Goal: Task Accomplishment & Management: Use online tool/utility

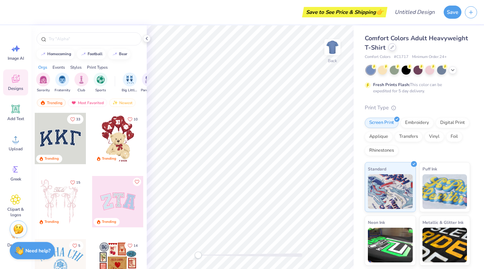
click at [393, 50] on div at bounding box center [392, 47] width 8 height 8
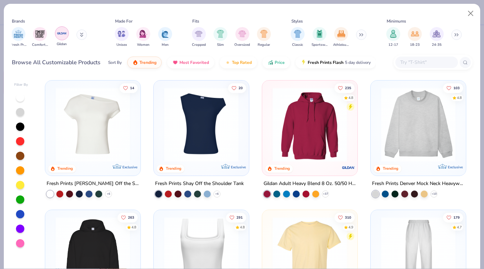
scroll to position [0, 343]
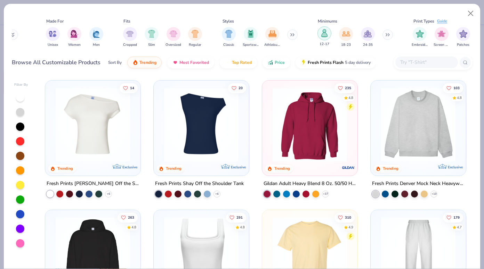
click at [323, 34] on img "filter for 12-17" at bounding box center [325, 33] width 8 height 8
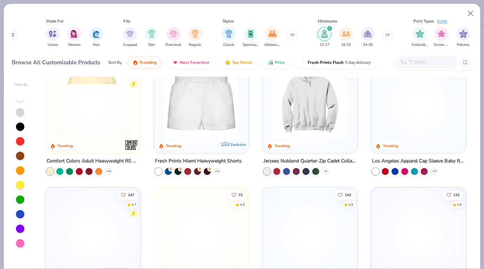
scroll to position [487, 0]
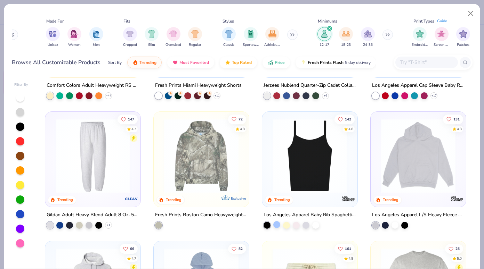
click at [275, 226] on div at bounding box center [276, 224] width 7 height 7
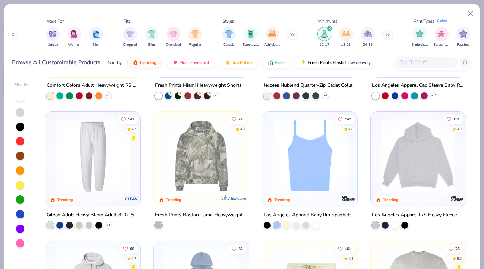
click at [289, 225] on div at bounding box center [286, 224] width 7 height 7
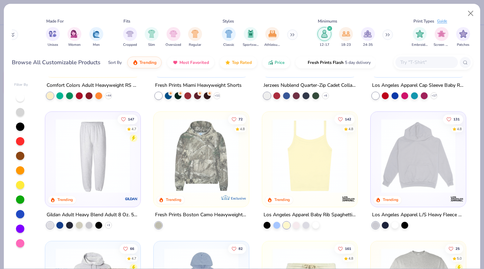
click at [300, 226] on div at bounding box center [292, 225] width 56 height 7
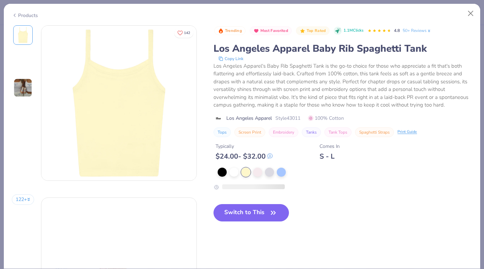
click at [289, 225] on div "Switch to This" at bounding box center [250, 218] width 75 height 29
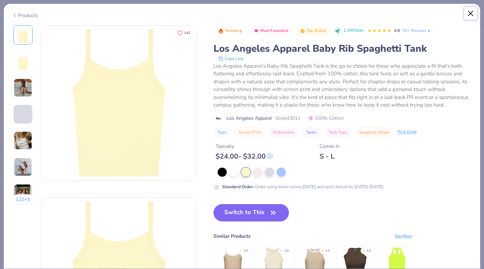
click at [468, 17] on button "Close" at bounding box center [470, 13] width 13 height 13
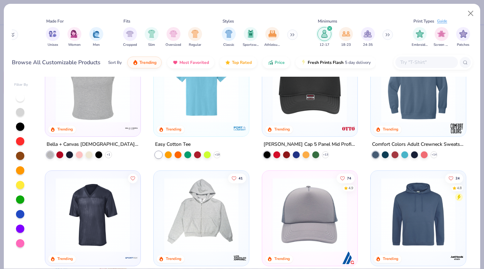
scroll to position [898, 0]
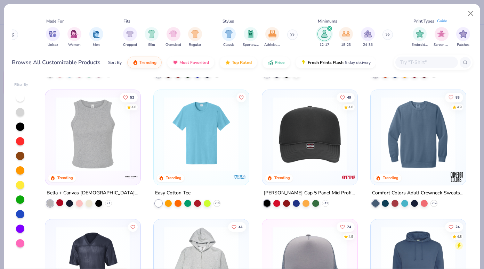
click at [60, 204] on div at bounding box center [59, 203] width 7 height 7
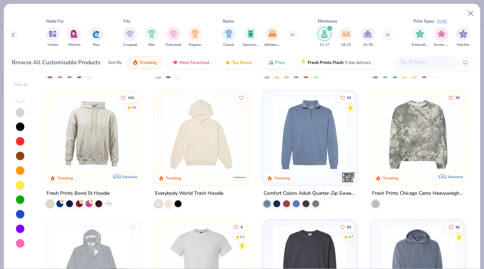
scroll to position [1159, 0]
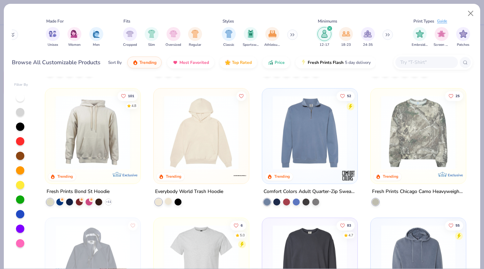
click at [166, 205] on div "Trending Everybody World Trash Hoodie" at bounding box center [201, 147] width 96 height 118
click at [168, 201] on div at bounding box center [168, 201] width 7 height 7
click at [200, 141] on img at bounding box center [201, 133] width 81 height 74
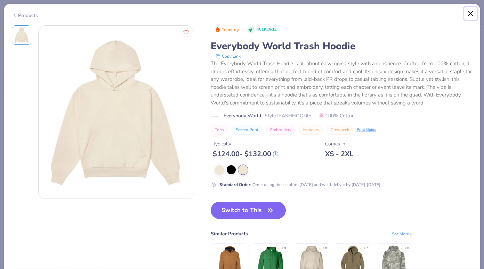
click at [469, 17] on button "Close" at bounding box center [470, 13] width 13 height 13
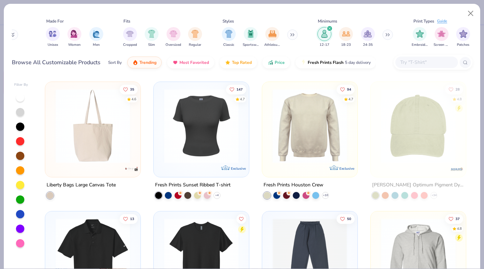
scroll to position [1718, 0]
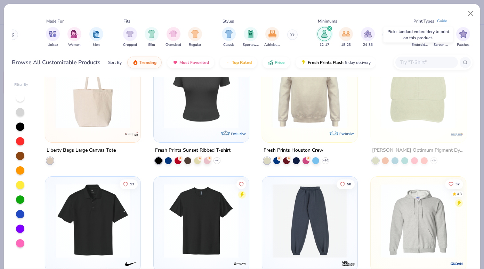
click at [395, 163] on div at bounding box center [395, 160] width 7 height 7
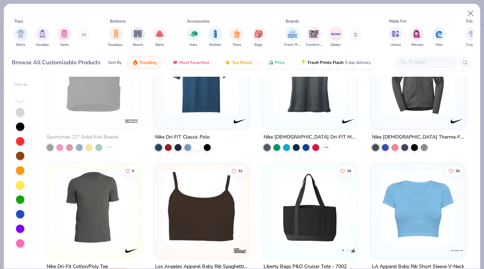
scroll to position [3704, 0]
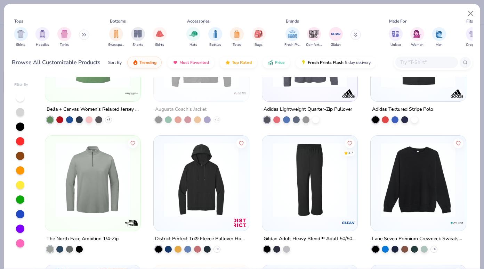
click at [85, 38] on button at bounding box center [84, 35] width 10 height 10
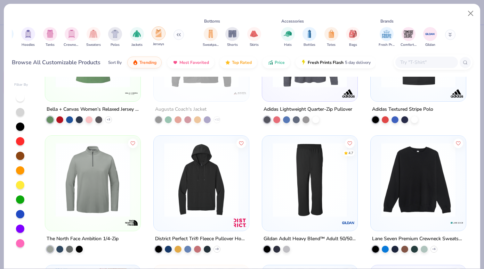
scroll to position [0, 0]
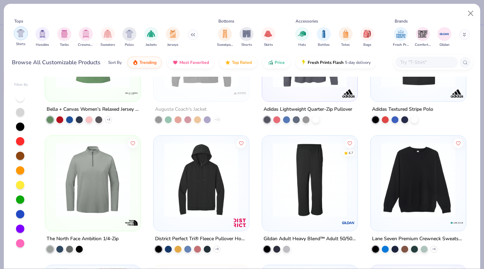
click at [19, 34] on img "filter for Shirts" at bounding box center [21, 33] width 8 height 8
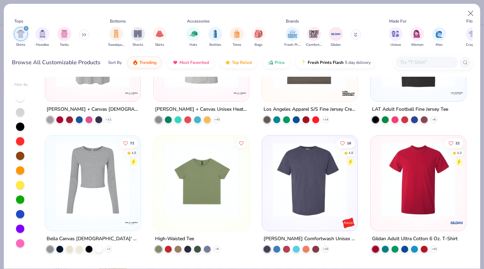
scroll to position [536, 0]
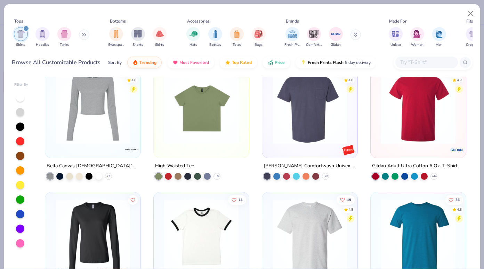
click at [416, 62] on input "text" at bounding box center [427, 62] width 54 height 8
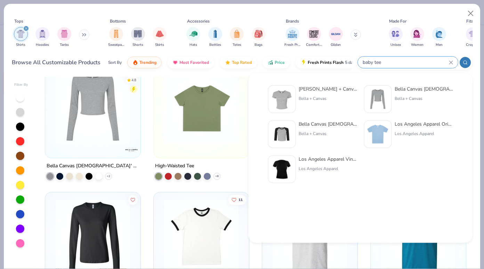
type input "baby tee"
click at [321, 95] on div "Bella + Canvas [DEMOGRAPHIC_DATA]' Micro Ribbed Baby Tee Bella + Canvas" at bounding box center [328, 100] width 58 height 28
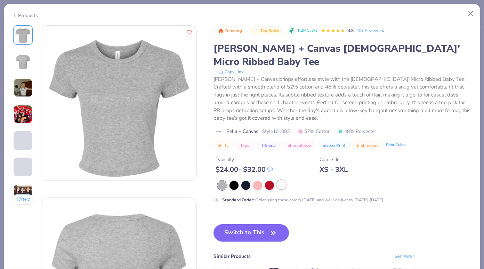
click at [285, 180] on div at bounding box center [281, 184] width 9 height 9
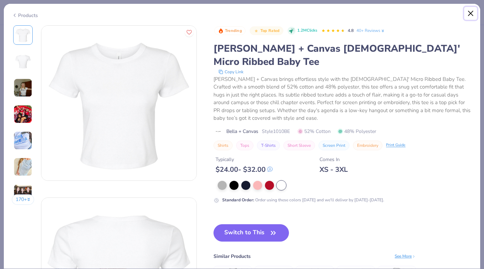
click at [468, 13] on button "Close" at bounding box center [470, 13] width 13 height 13
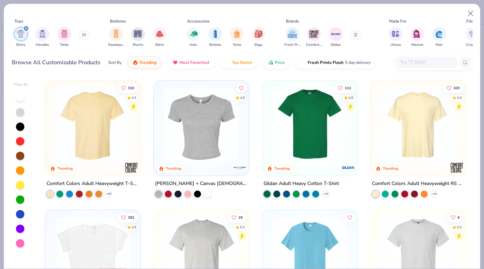
click at [187, 152] on img at bounding box center [201, 125] width 81 height 74
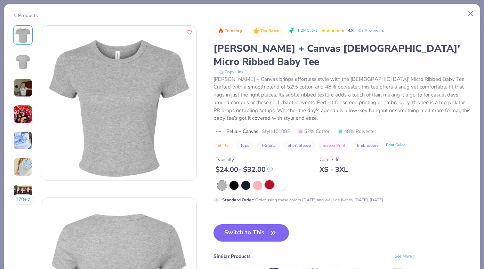
click at [269, 180] on div at bounding box center [269, 184] width 9 height 9
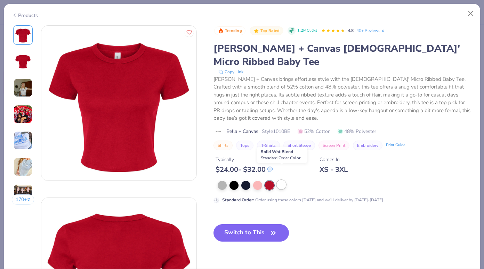
click at [283, 180] on div at bounding box center [281, 184] width 9 height 9
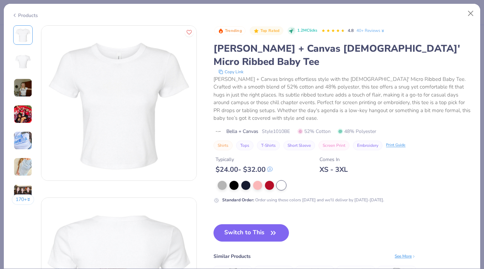
click at [240, 181] on div at bounding box center [345, 185] width 255 height 9
click at [248, 180] on div at bounding box center [245, 184] width 9 height 9
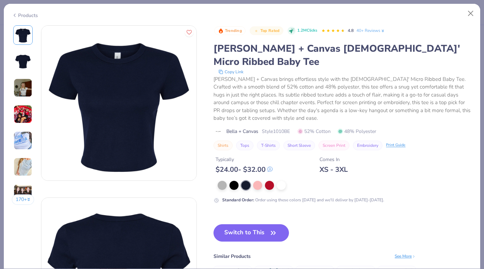
scroll to position [9, 0]
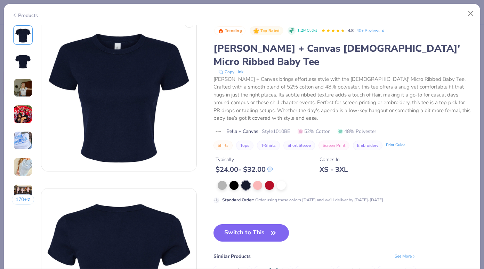
click at [19, 63] on img at bounding box center [23, 61] width 17 height 17
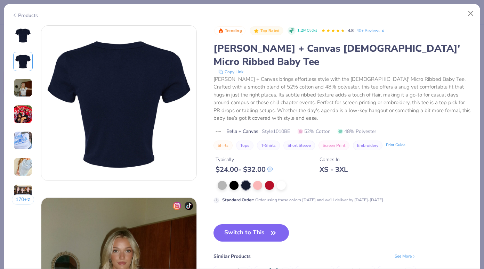
click at [21, 74] on div "170 +" at bounding box center [23, 117] width 23 height 185
click at [25, 90] on img at bounding box center [23, 88] width 19 height 19
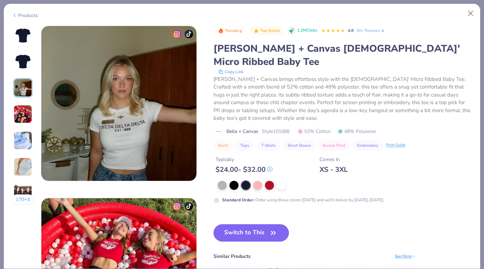
scroll to position [345, 0]
click at [225, 180] on div at bounding box center [222, 184] width 9 height 9
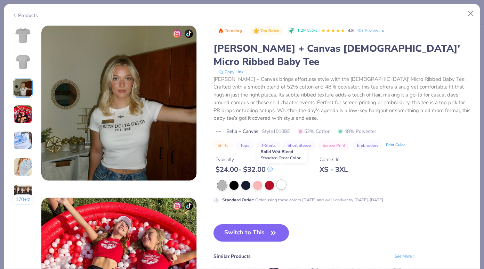
click at [279, 180] on div at bounding box center [281, 184] width 9 height 9
click at [268, 180] on div at bounding box center [269, 184] width 9 height 9
click at [279, 180] on div at bounding box center [281, 184] width 9 height 9
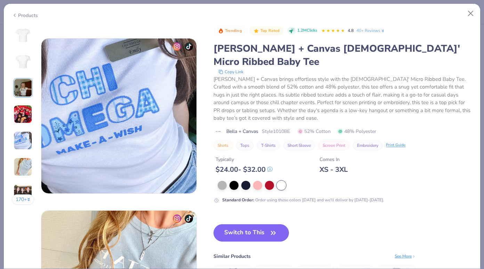
scroll to position [649, 0]
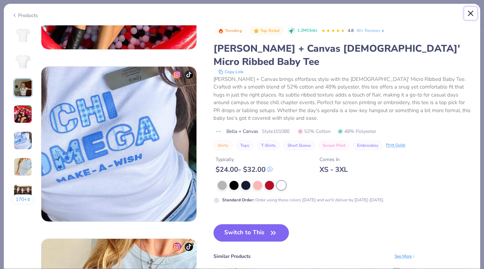
click at [473, 11] on button "Close" at bounding box center [470, 13] width 13 height 13
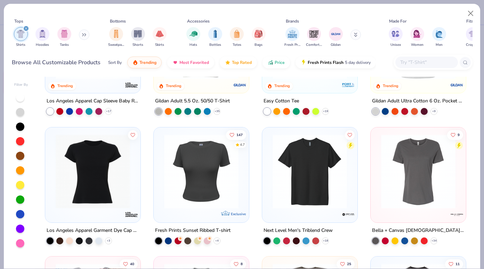
scroll to position [224, 0]
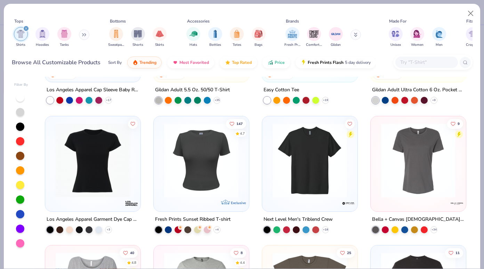
click at [105, 167] on img at bounding box center [92, 160] width 81 height 74
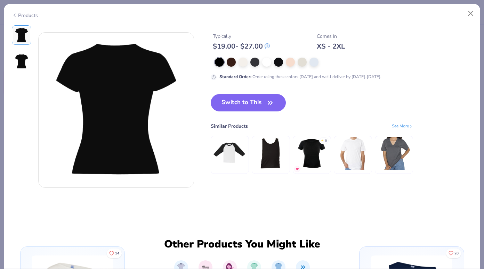
scroll to position [42, 0]
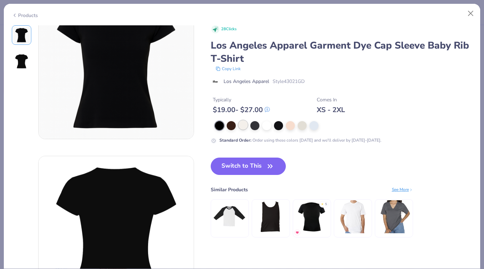
click at [247, 126] on div at bounding box center [243, 125] width 9 height 9
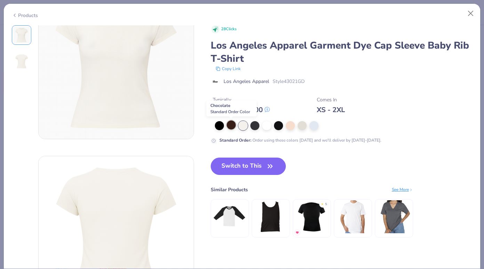
click at [230, 128] on div at bounding box center [231, 125] width 9 height 9
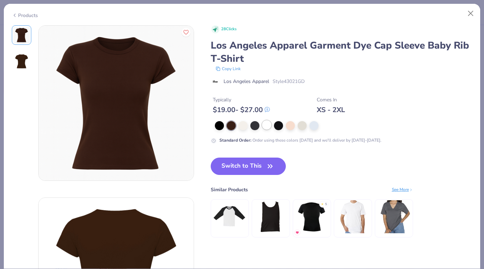
click at [271, 126] on div at bounding box center [266, 125] width 9 height 9
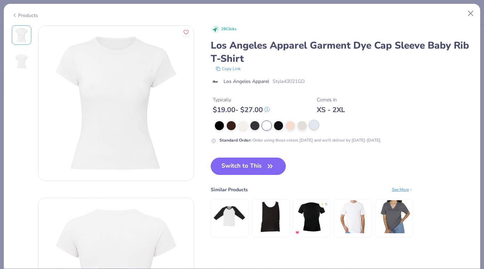
click at [311, 129] on div at bounding box center [313, 125] width 9 height 9
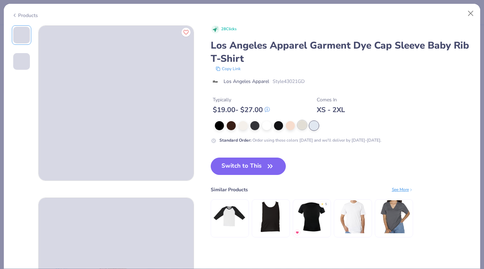
click at [302, 129] on div at bounding box center [302, 125] width 9 height 9
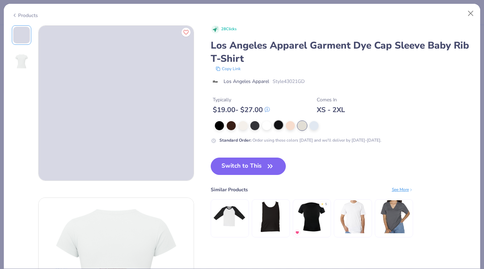
click at [277, 126] on div at bounding box center [278, 125] width 9 height 9
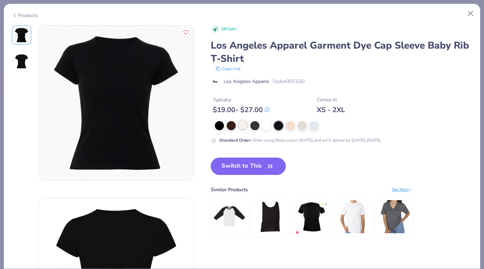
click at [244, 127] on div at bounding box center [243, 125] width 9 height 9
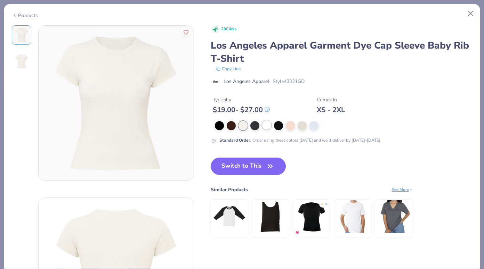
click at [269, 127] on div at bounding box center [266, 125] width 9 height 9
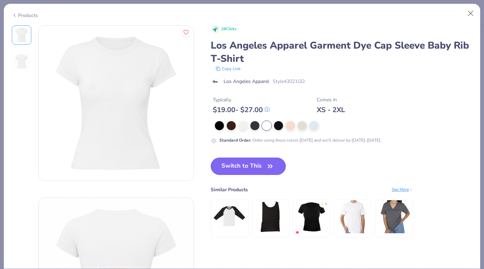
click at [242, 171] on button "Switch to This" at bounding box center [248, 166] width 75 height 17
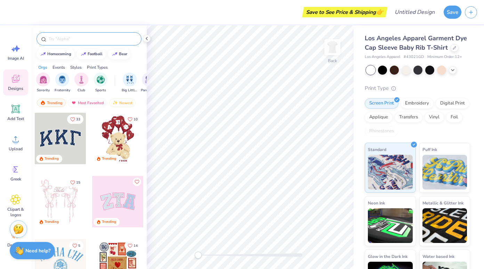
click at [65, 34] on div at bounding box center [89, 38] width 105 height 13
click at [67, 38] on input "text" at bounding box center [92, 38] width 89 height 7
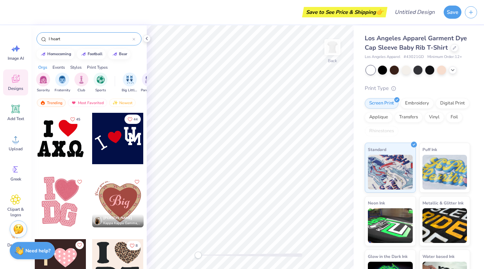
type input "I heart"
click at [117, 145] on div at bounding box center [117, 138] width 51 height 51
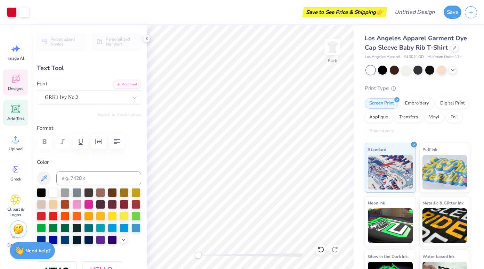
click at [25, 81] on div "Designs" at bounding box center [15, 83] width 25 height 26
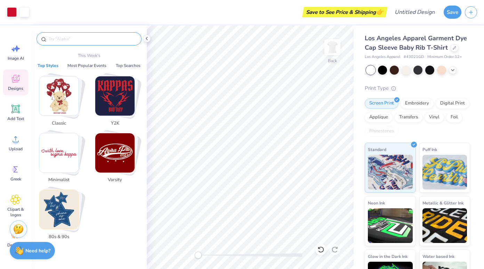
click at [88, 37] on input "text" at bounding box center [92, 38] width 89 height 7
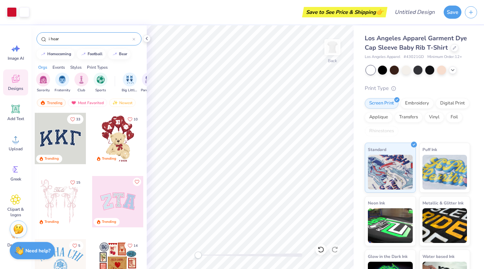
type input "i heart"
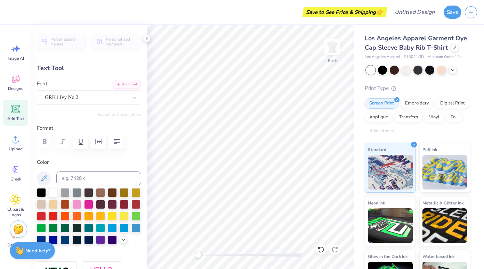
type input "2.05"
type input "1.98"
type input "4.10"
type input "2.03"
type input "2.46"
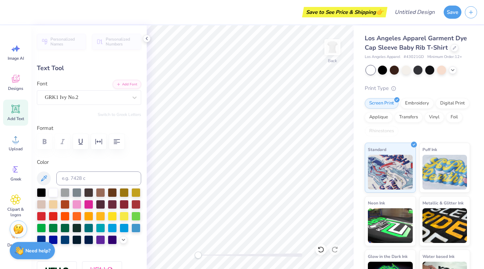
type input "3.00"
type textarea "u"
type textarea "S"
type textarea "sccd"
type input "4.20"
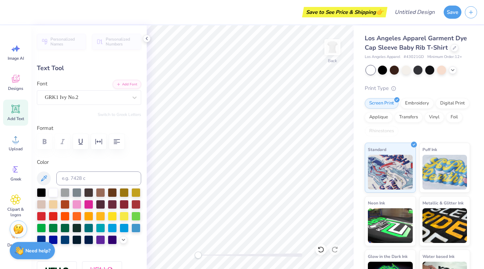
type input "1.29"
type input "4.38"
type textarea "sc cd"
type input "6.55"
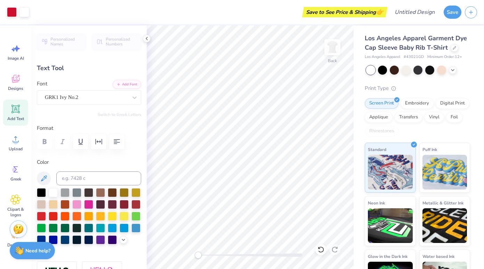
type input "2.11"
type input "2.47"
type input "4.43"
type input "-31.9"
type input "4.20"
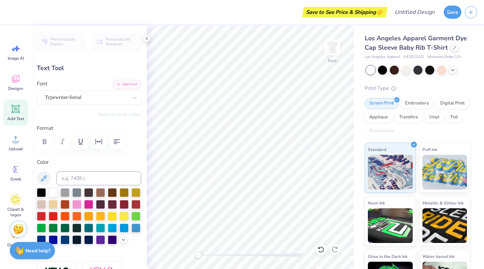
type input "1.29"
type input "6.55"
type input "0.0"
click at [15, 84] on div "Designs" at bounding box center [15, 83] width 25 height 26
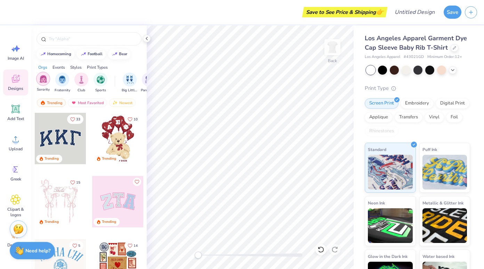
click at [45, 80] on img "filter for Sorority" at bounding box center [43, 79] width 8 height 8
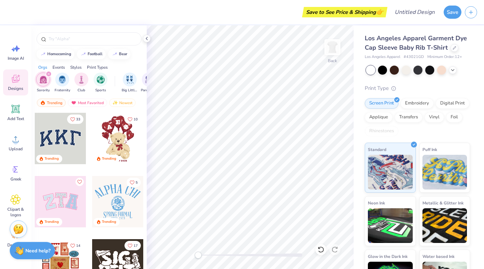
click at [61, 67] on div "Events" at bounding box center [59, 67] width 13 height 6
click at [70, 83] on div "filter for PR & General" at bounding box center [65, 79] width 14 height 14
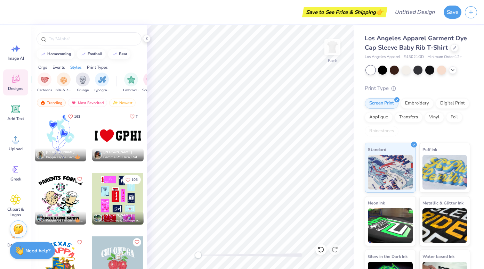
scroll to position [0, 482]
click at [79, 82] on img "filter for Grunge" at bounding box center [79, 79] width 8 height 8
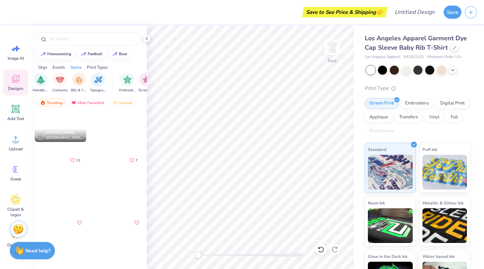
scroll to position [985, 0]
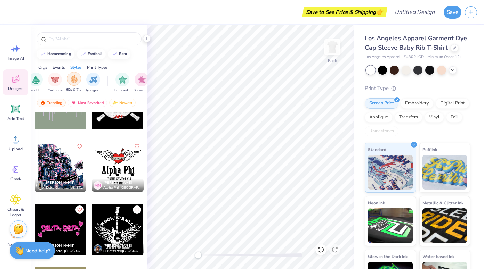
click at [73, 79] on img "filter for 60s & 70s" at bounding box center [74, 79] width 8 height 8
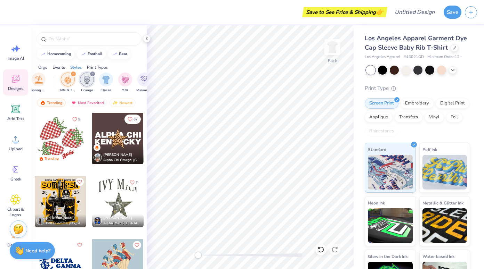
scroll to position [0, 335]
click at [98, 73] on icon "filter for Grunge" at bounding box center [97, 74] width 3 height 3
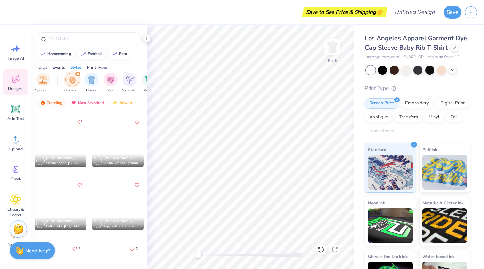
scroll to position [2386, 0]
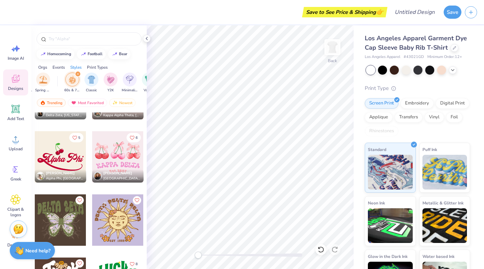
click at [76, 74] on icon "filter for 60s & 70s" at bounding box center [77, 74] width 3 height 3
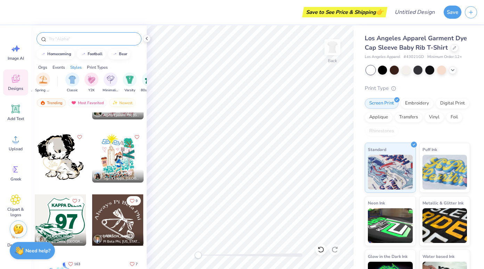
click at [81, 38] on input "text" at bounding box center [92, 38] width 89 height 7
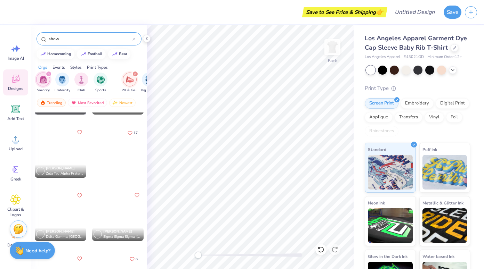
scroll to position [631, 0]
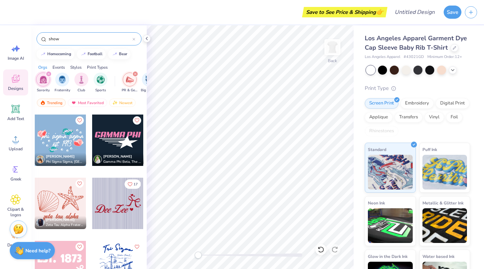
drag, startPoint x: 73, startPoint y: 41, endPoint x: 31, endPoint y: 40, distance: 42.8
click at [31, 40] on div "Save to See Price & Shipping 👉 Design Title Save Image AI Designs Add Text Uplo…" at bounding box center [242, 134] width 484 height 269
type input "dance"
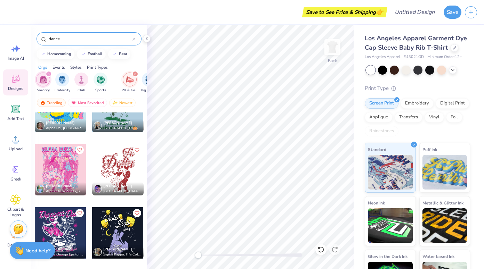
scroll to position [134, 0]
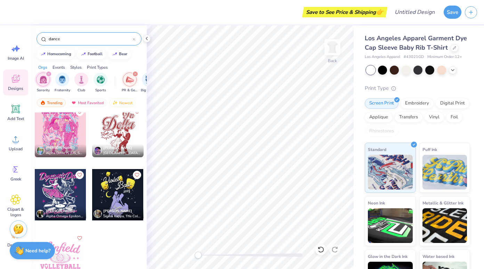
click at [135, 40] on icon at bounding box center [133, 39] width 3 height 3
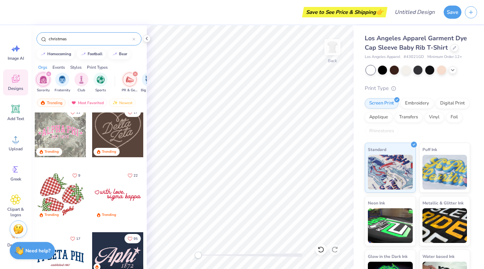
type input "christmas"
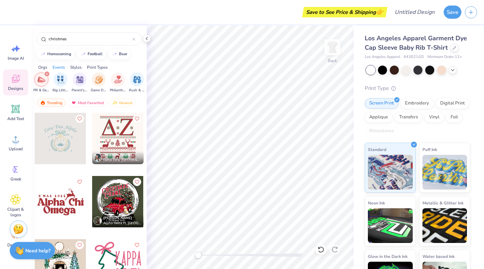
scroll to position [0, 92]
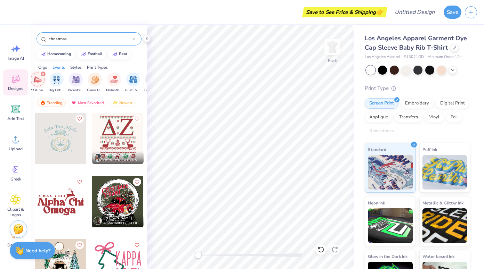
click at [135, 39] on icon at bounding box center [133, 39] width 3 height 3
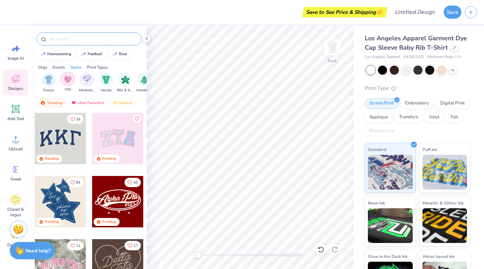
scroll to position [0, 382]
click at [98, 80] on img "filter for 80s & 90s" at bounding box center [102, 79] width 8 height 8
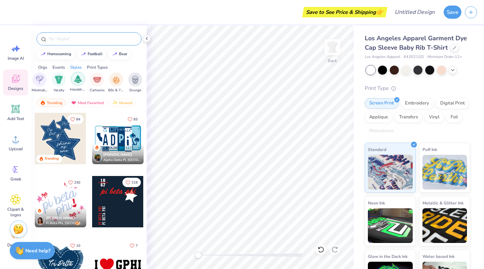
scroll to position [0, 436]
click at [88, 82] on img "filter for Cartoons" at bounding box center [86, 79] width 8 height 8
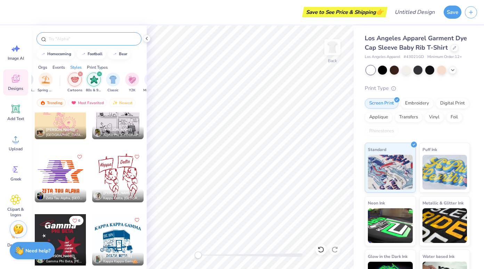
scroll to position [0, 306]
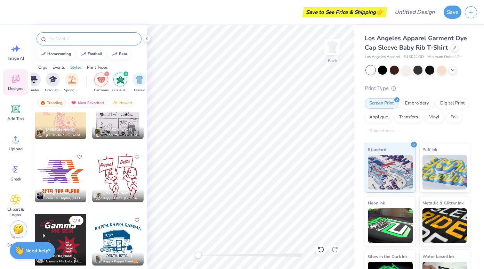
click at [106, 73] on icon "filter for Cartoons" at bounding box center [106, 74] width 3 height 3
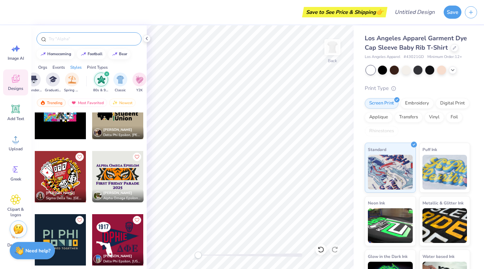
scroll to position [646, 0]
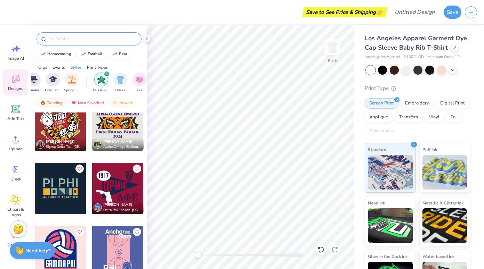
click at [105, 72] on div "filter for 80s & 90s" at bounding box center [107, 74] width 6 height 6
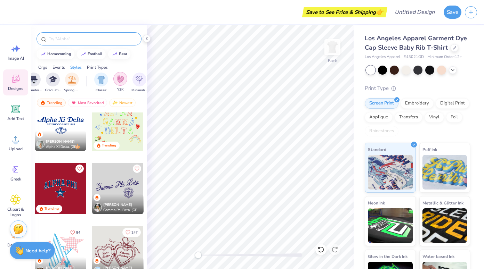
click at [119, 80] on img "filter for Y2K" at bounding box center [120, 79] width 8 height 8
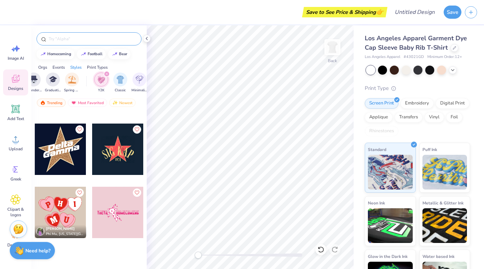
scroll to position [124, 0]
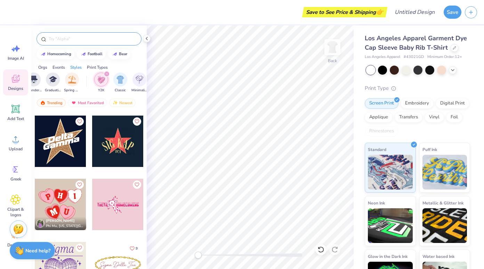
click at [107, 74] on icon "filter for Y2K" at bounding box center [107, 74] width 2 height 2
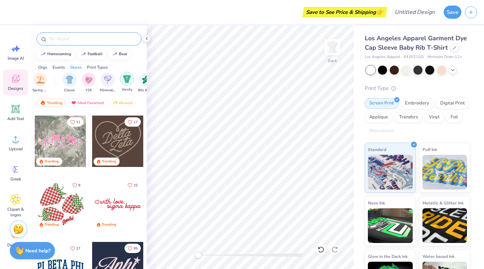
scroll to position [0, 339]
click at [109, 79] on img "filter for Minimalist" at bounding box center [107, 79] width 8 height 8
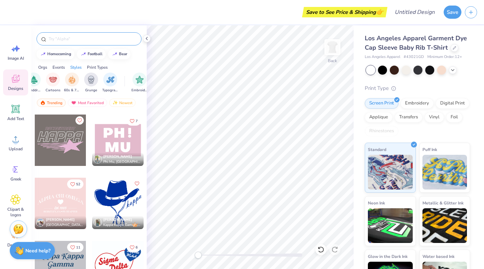
scroll to position [0, 491]
click at [124, 143] on div at bounding box center [117, 140] width 51 height 51
